Goal: Task Accomplishment & Management: Use online tool/utility

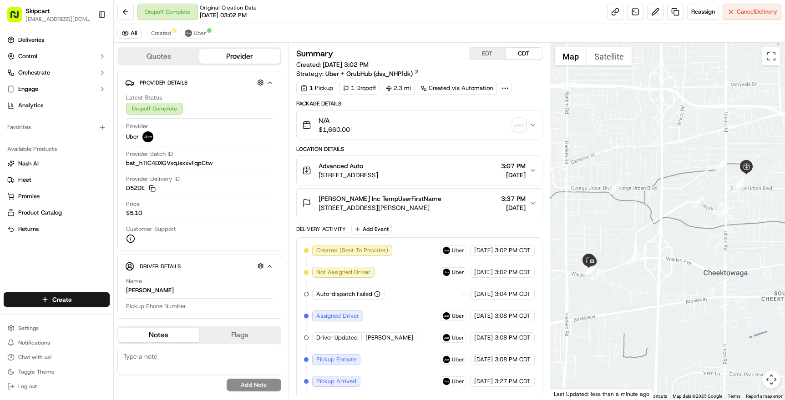
scroll to position [65, 0]
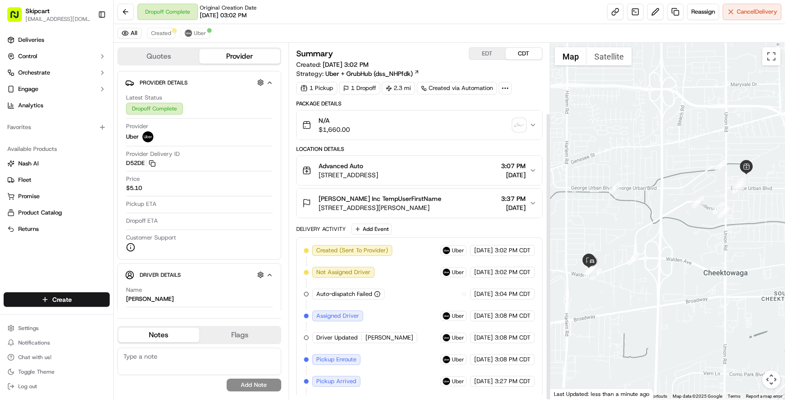
scroll to position [87, 0]
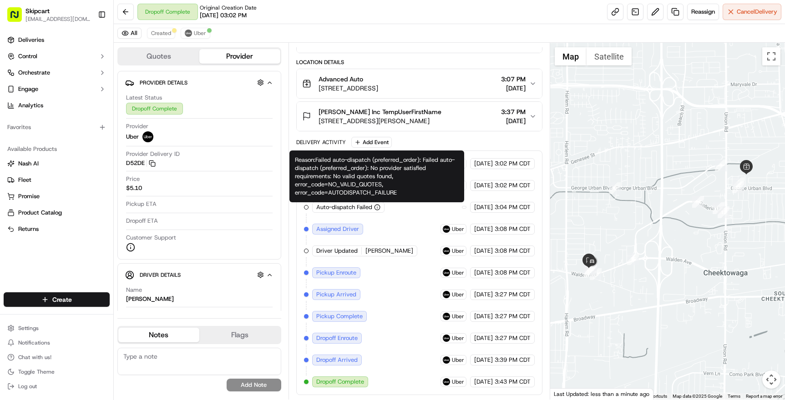
click at [376, 207] on icon "button" at bounding box center [377, 207] width 6 height 6
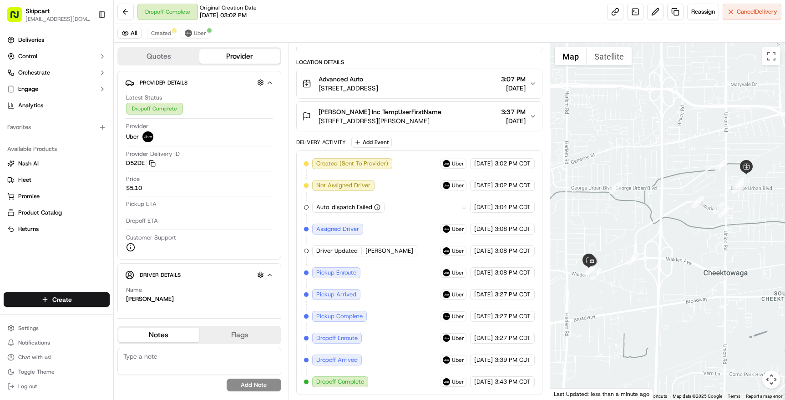
click at [373, 248] on span "[PERSON_NAME]" at bounding box center [389, 251] width 48 height 8
click at [36, 37] on span "Deliveries" at bounding box center [31, 40] width 26 height 8
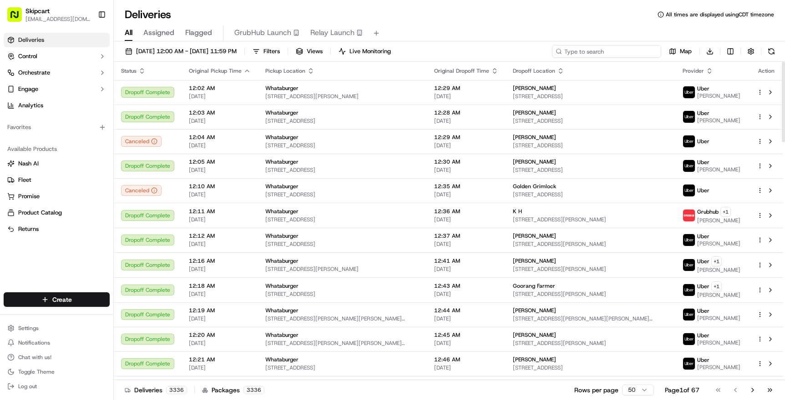
click at [606, 53] on input at bounding box center [606, 51] width 109 height 13
type input "temp"
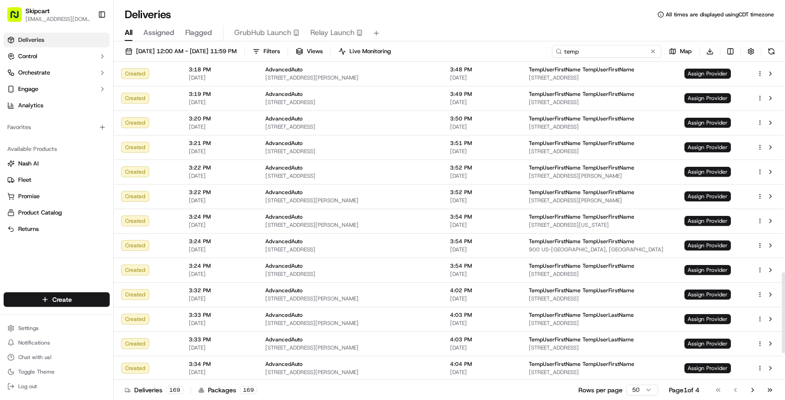
scroll to position [931, 0]
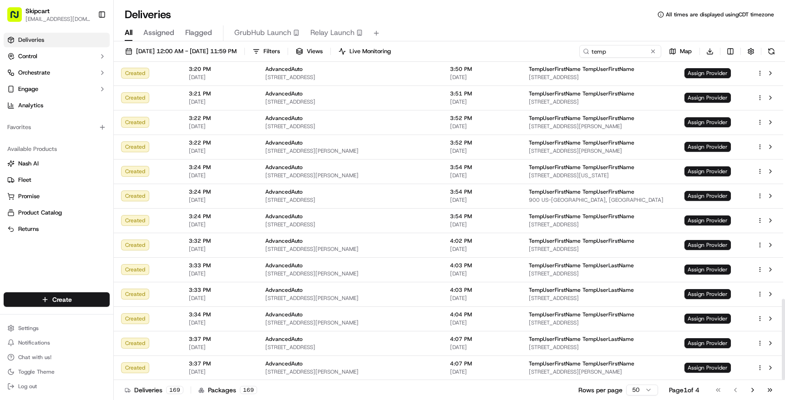
click at [502, 27] on div "All Assigned Flagged GrubHub Launch Relay Launch" at bounding box center [449, 33] width 671 height 16
click at [465, 17] on div "Deliveries All times are displayed using CDT timezone" at bounding box center [449, 14] width 671 height 15
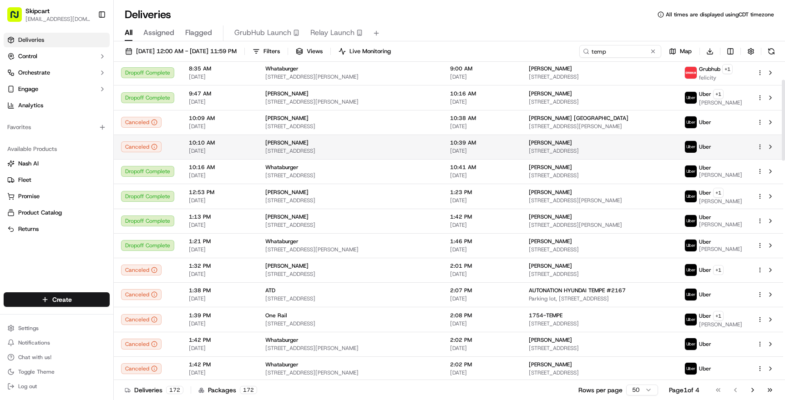
scroll to position [71, 0]
